Goal: Task Accomplishment & Management: Manage account settings

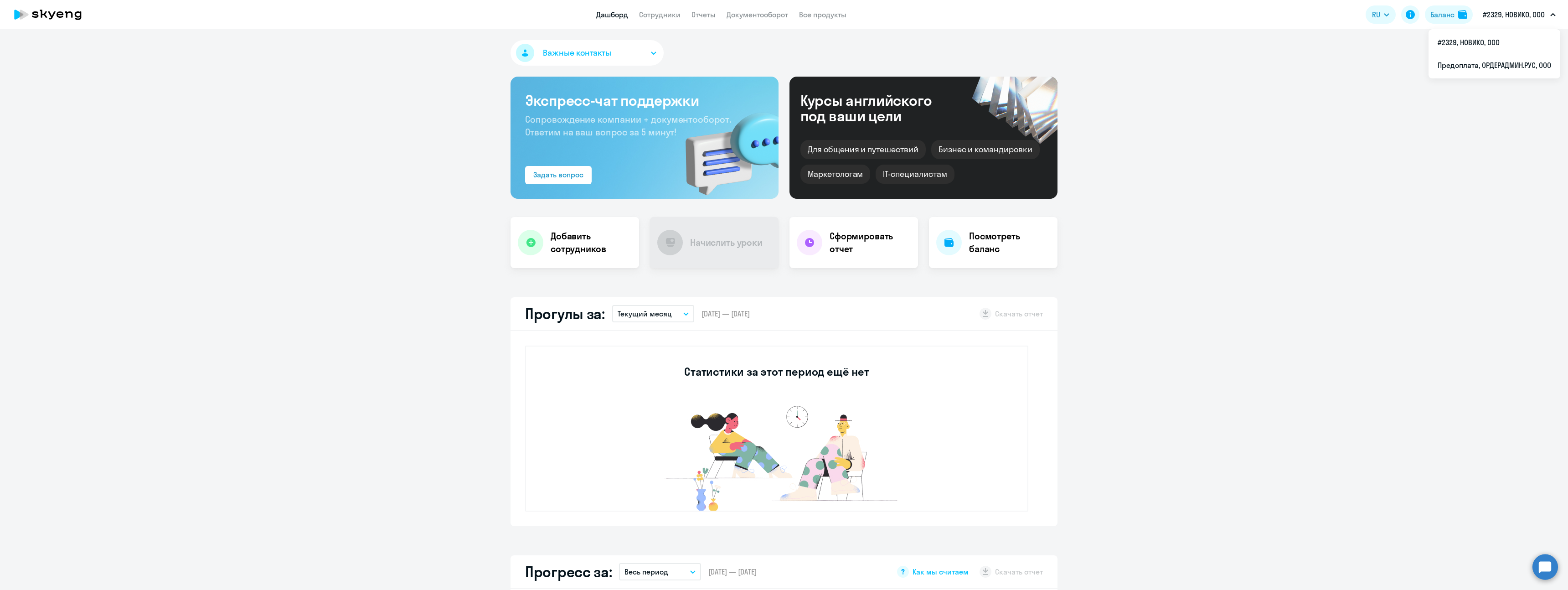
click at [1519, 10] on p "#2329, НОВИКО, ООО" at bounding box center [1514, 15] width 62 height 11
click at [1502, 71] on li "Предоплата, ОРДЕРАДМИН.РУС, ООО" at bounding box center [1494, 65] width 131 height 23
click at [979, 235] on h4 "Посмотреть баланс" at bounding box center [1009, 242] width 81 height 26
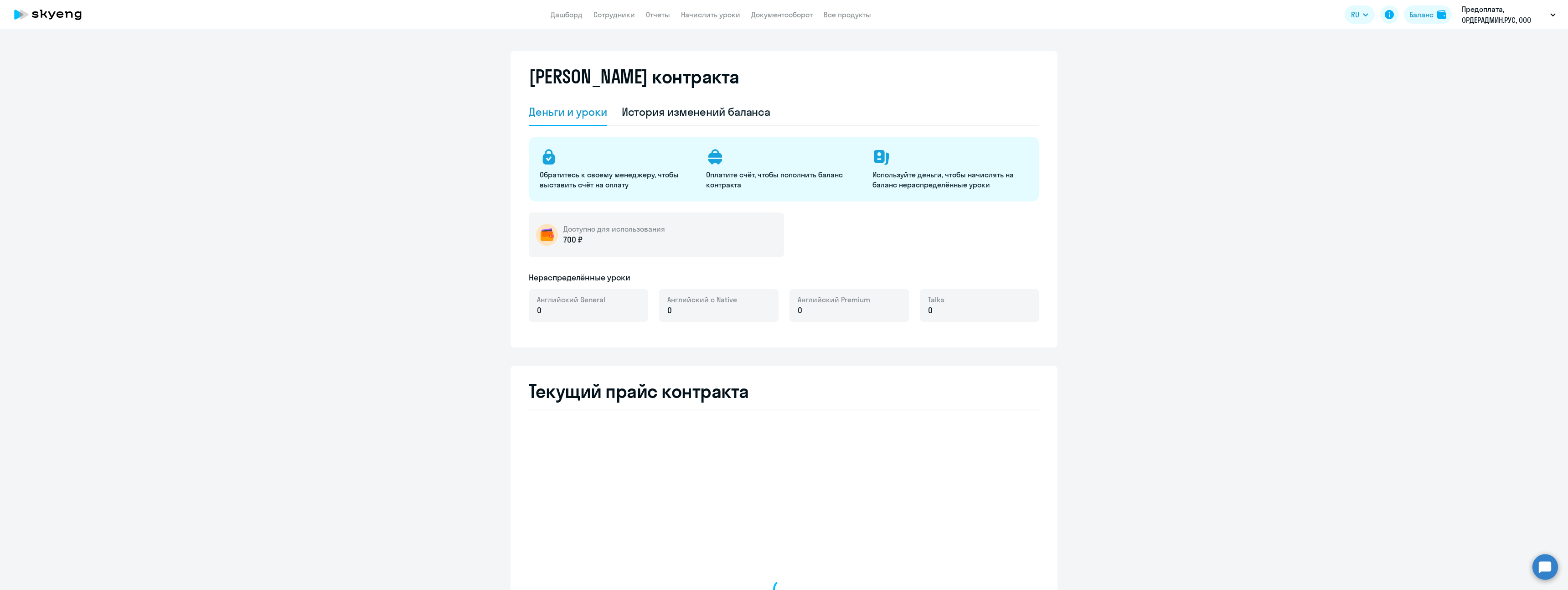
select select "english_adult_not_native_speaker"
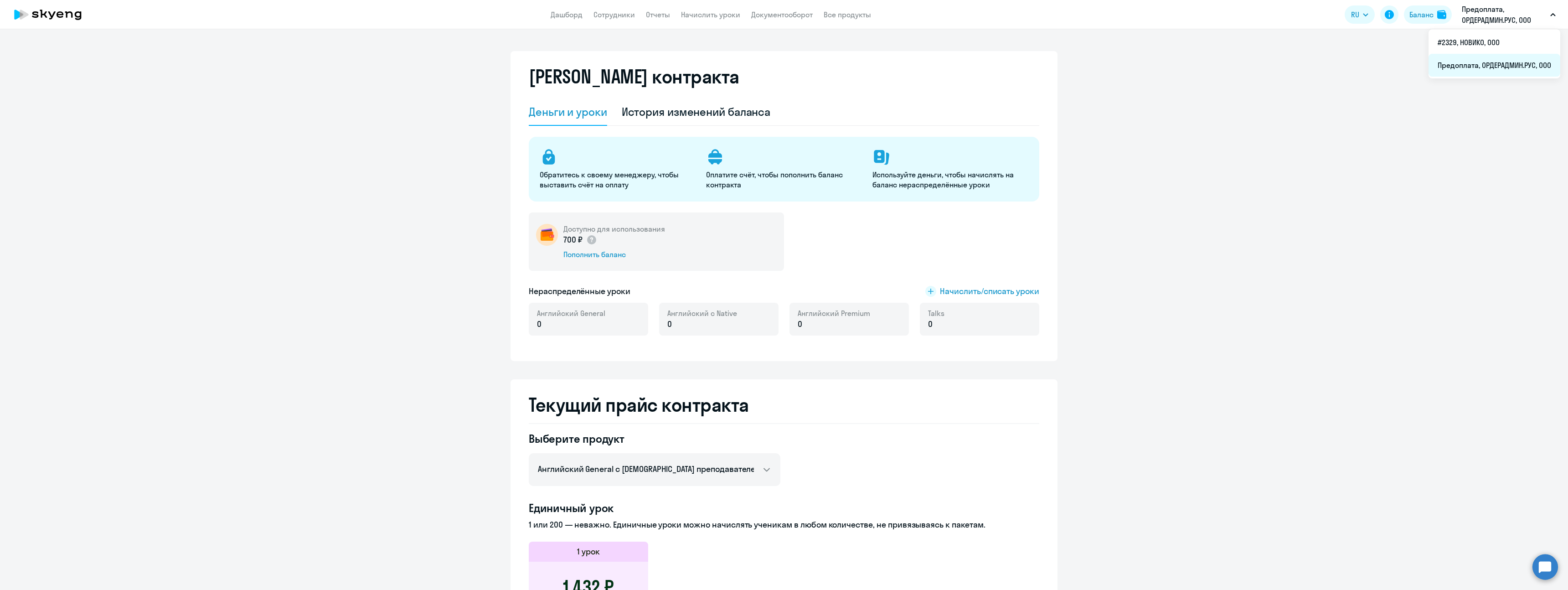
click at [1483, 63] on li "Предоплата, ОРДЕРАДМИН.РУС, ООО" at bounding box center [1494, 65] width 131 height 23
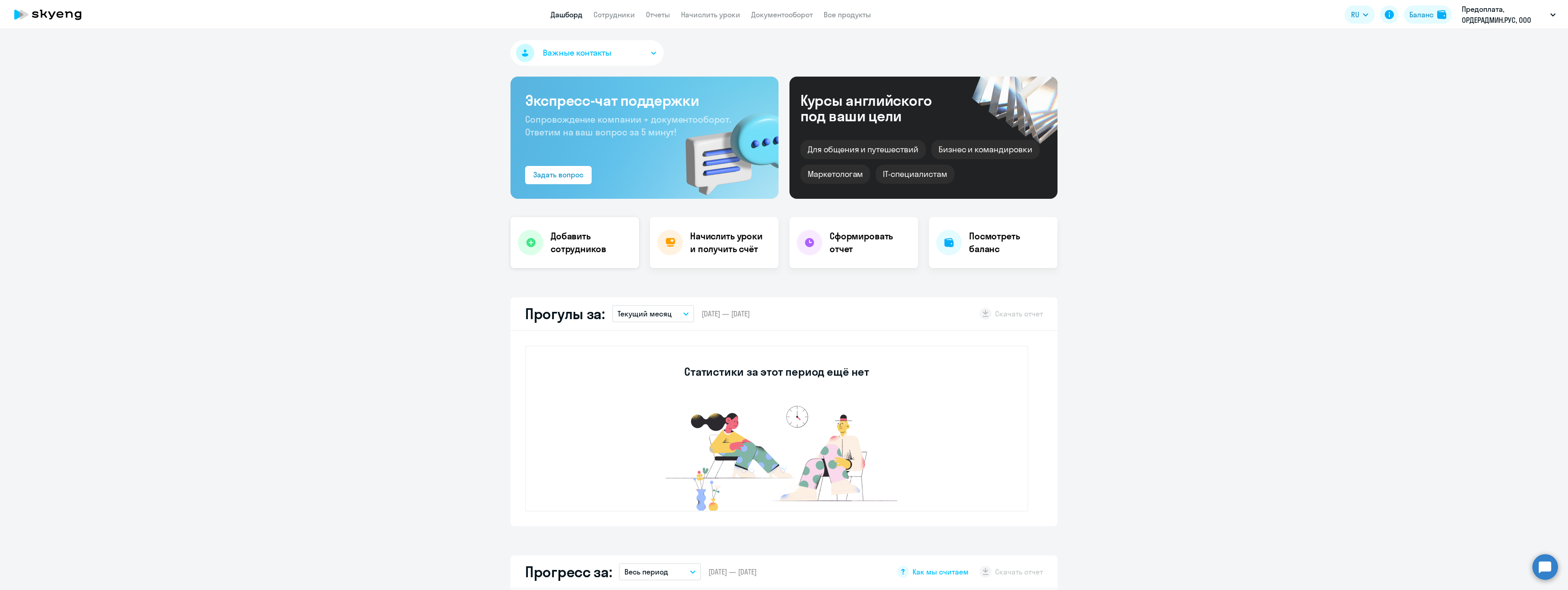
click at [567, 245] on h4 "Добавить сотрудников" at bounding box center [591, 242] width 81 height 26
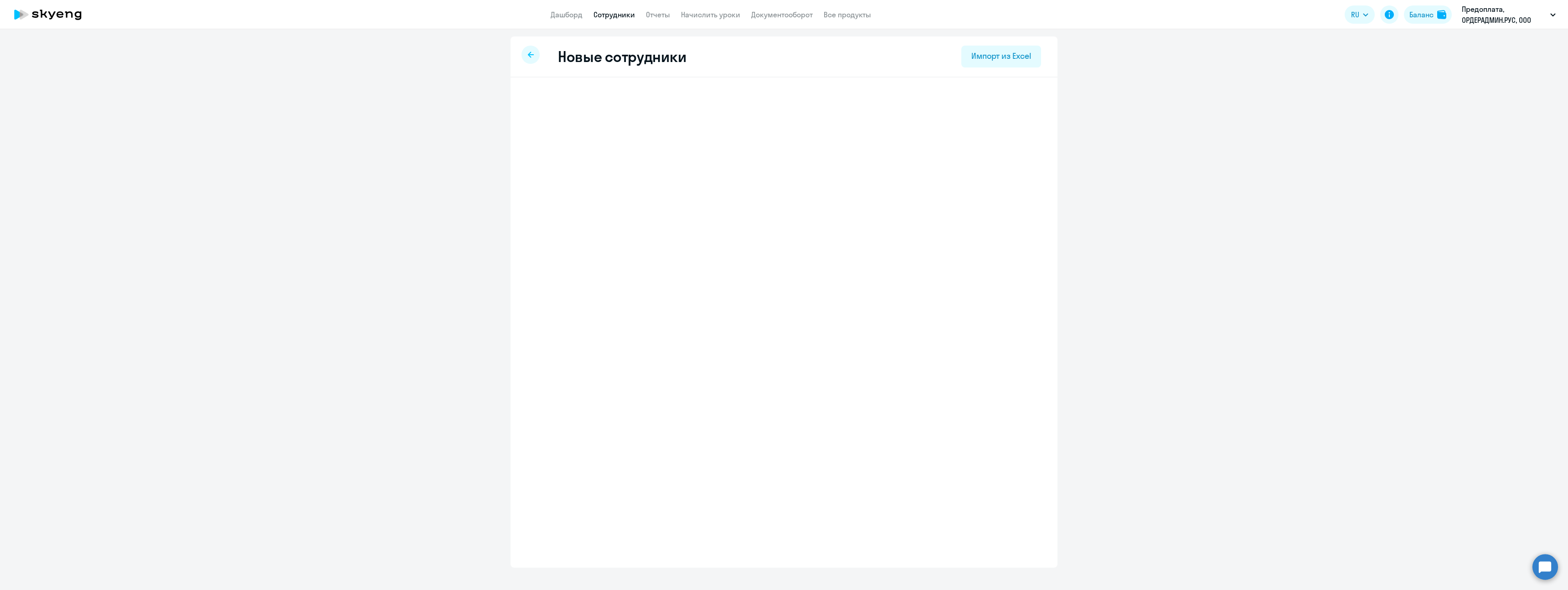
select select "english_adult_not_native_speaker"
select select "3"
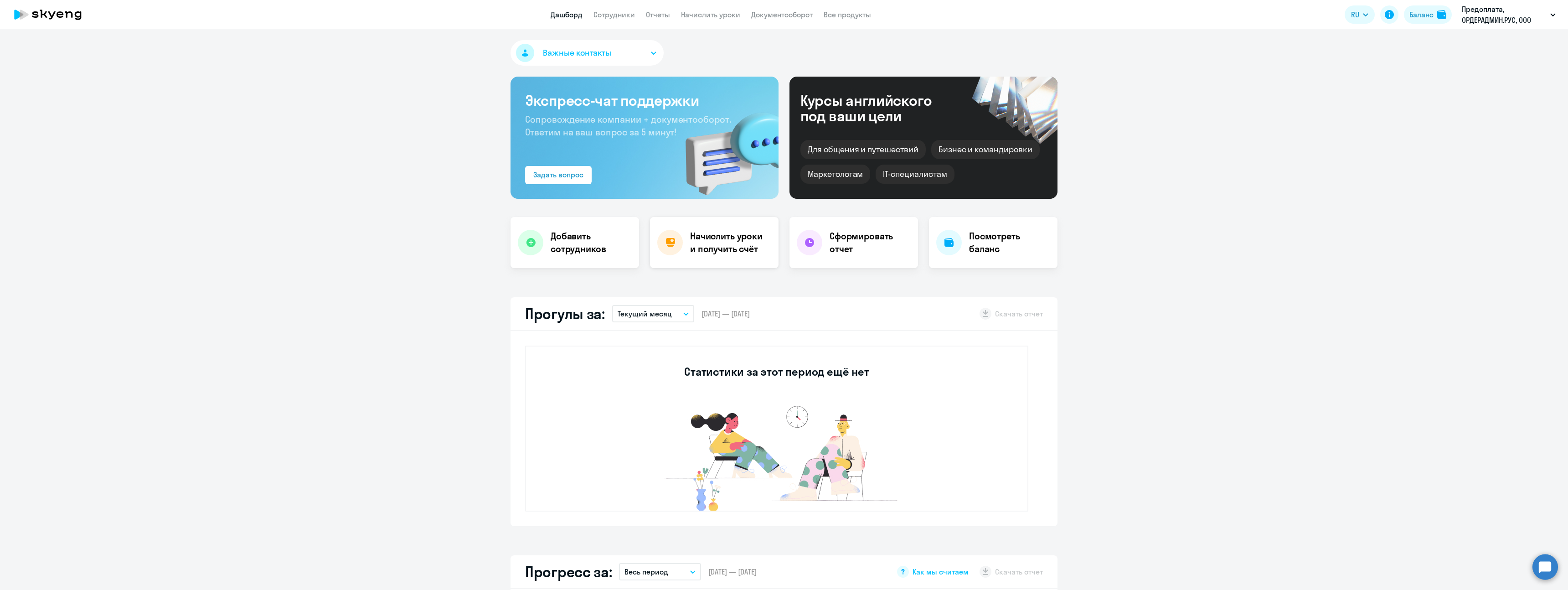
click at [721, 258] on div "Начислить уроки и получить счёт" at bounding box center [714, 242] width 128 height 51
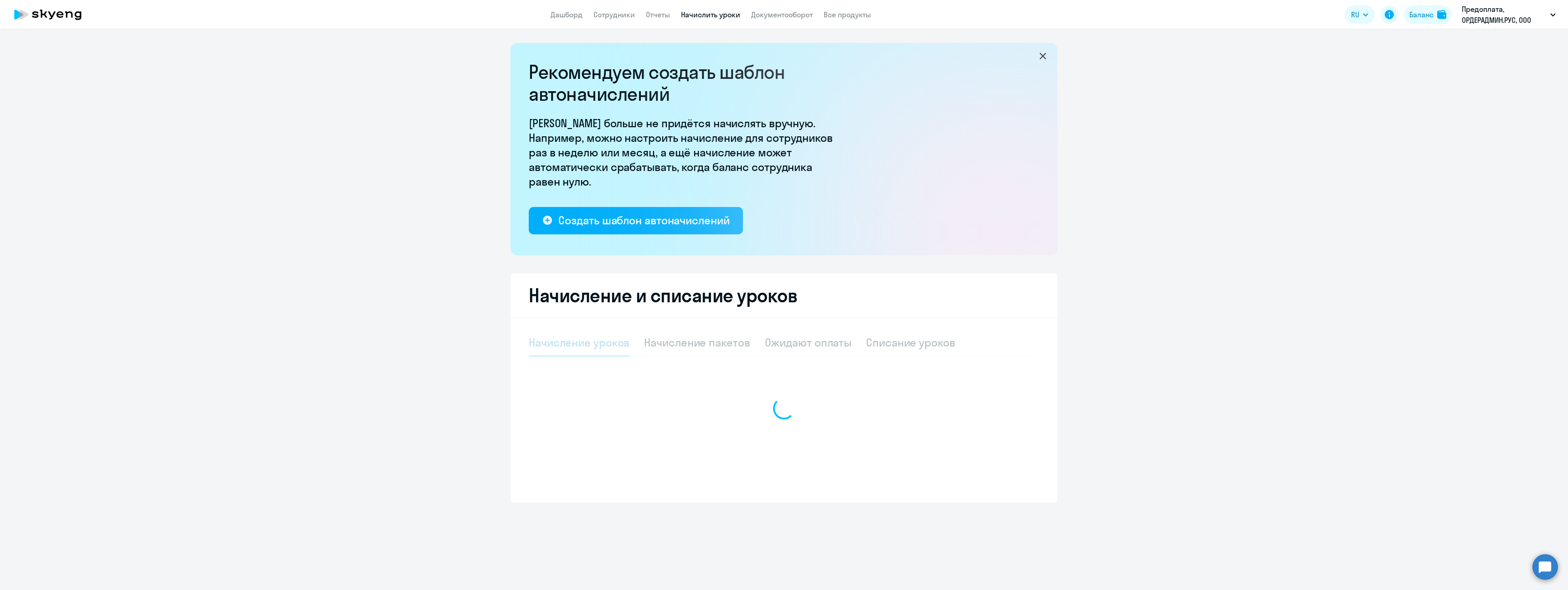
select select "10"
